Goal: Find specific page/section: Find specific page/section

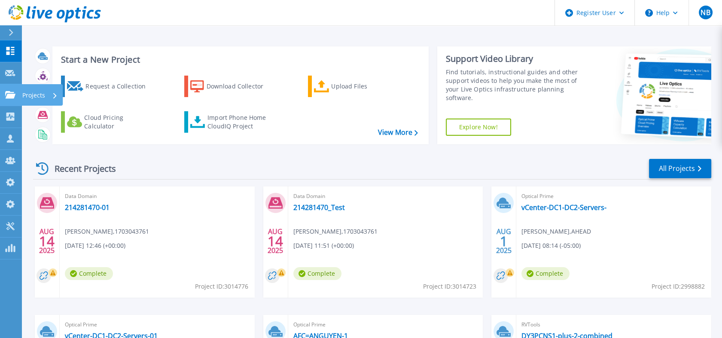
click at [13, 100] on link "Projects Projects" at bounding box center [10, 95] width 21 height 22
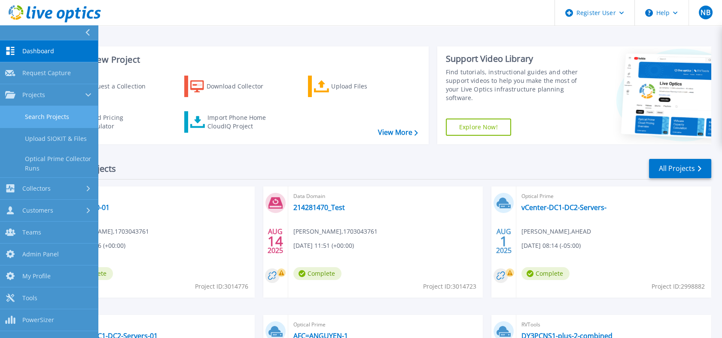
click at [35, 115] on link "Search Projects" at bounding box center [49, 117] width 98 height 22
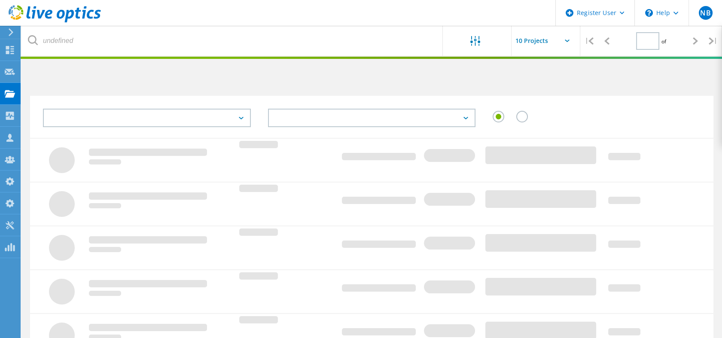
type input "1"
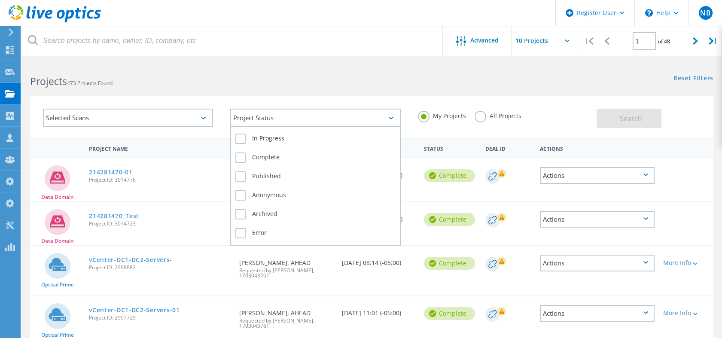
click at [266, 117] on div "Project Status" at bounding box center [315, 118] width 170 height 18
click at [271, 152] on label "Complete" at bounding box center [315, 157] width 160 height 10
click at [0, 0] on input "Complete" at bounding box center [0, 0] width 0 height 0
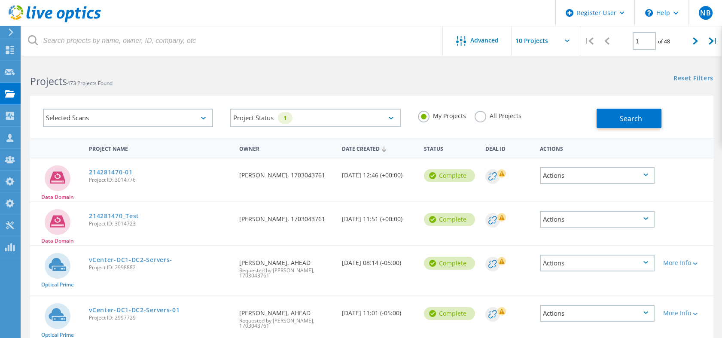
click at [488, 118] on label "All Projects" at bounding box center [497, 115] width 47 height 8
click at [0, 0] on input "All Projects" at bounding box center [0, 0] width 0 height 0
click at [621, 117] on span "Search" at bounding box center [630, 118] width 22 height 9
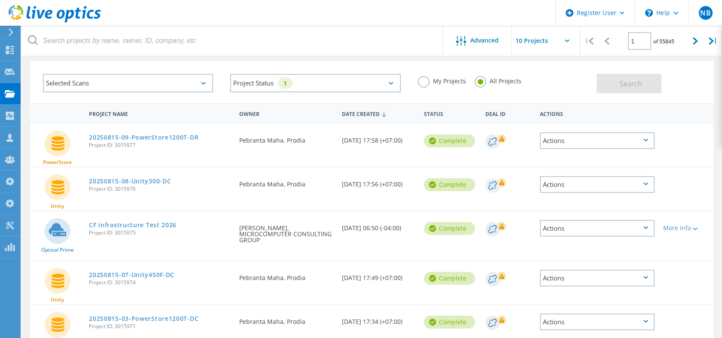
scroll to position [48, 0]
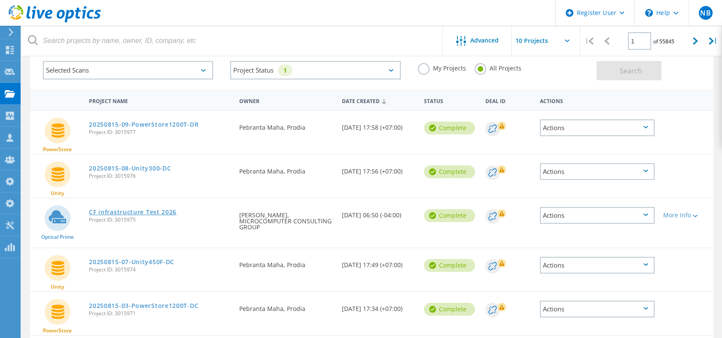
click at [166, 212] on link "CF infrastructure Test 2026" at bounding box center [133, 212] width 88 height 6
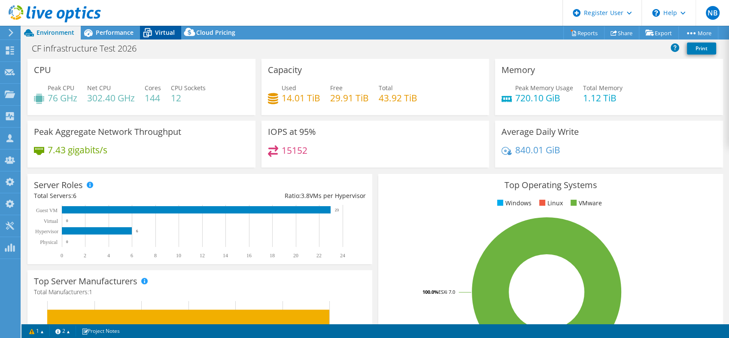
click at [167, 33] on span "Virtual" at bounding box center [165, 32] width 20 height 8
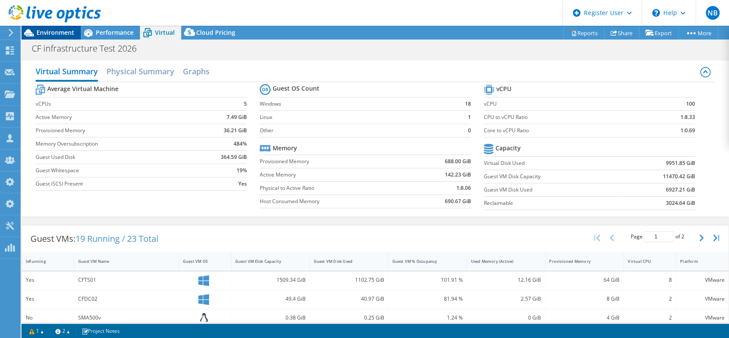
click at [57, 35] on span "Environment" at bounding box center [55, 32] width 38 height 8
